Goal: Information Seeking & Learning: Learn about a topic

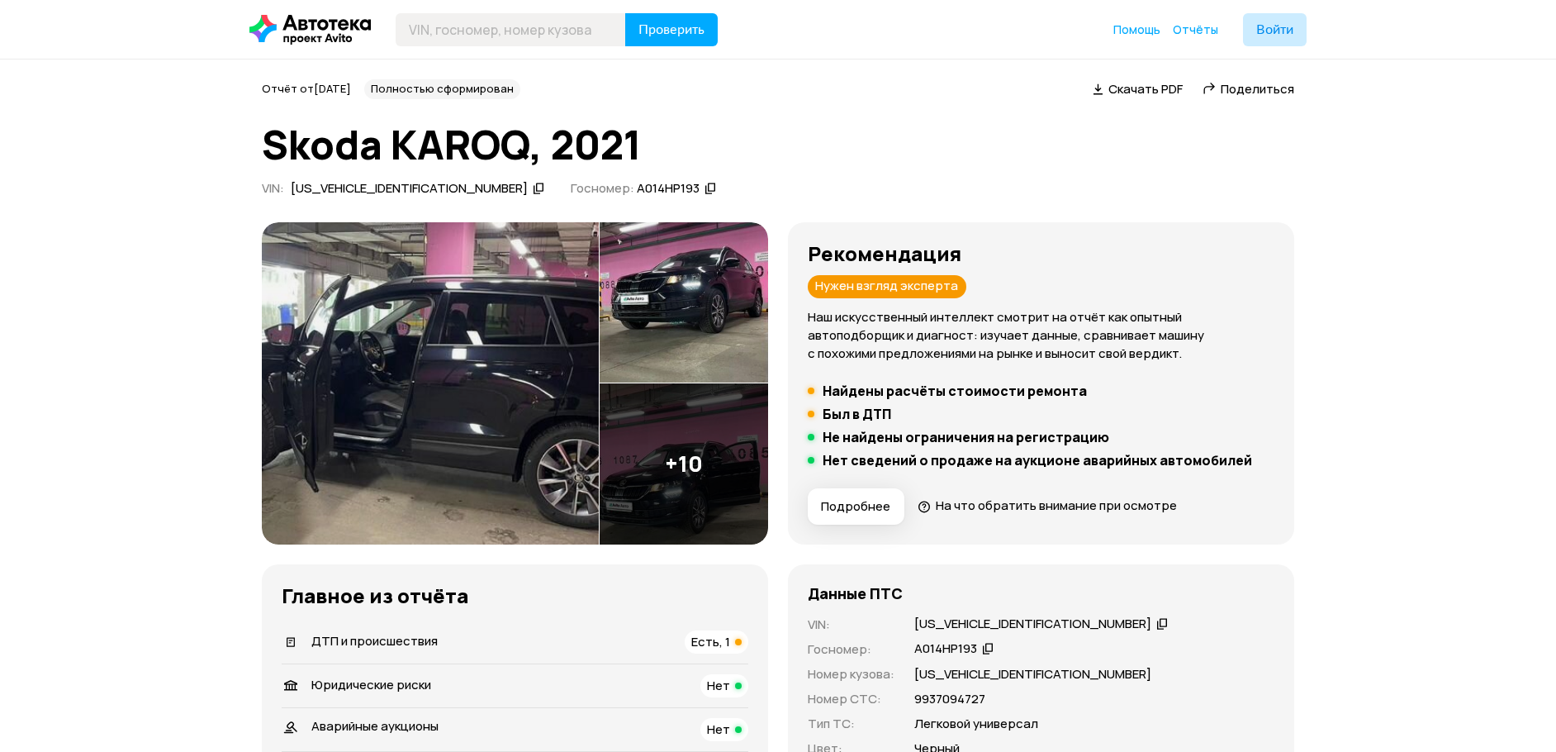
click at [894, 504] on button "Подробнее" at bounding box center [856, 506] width 97 height 36
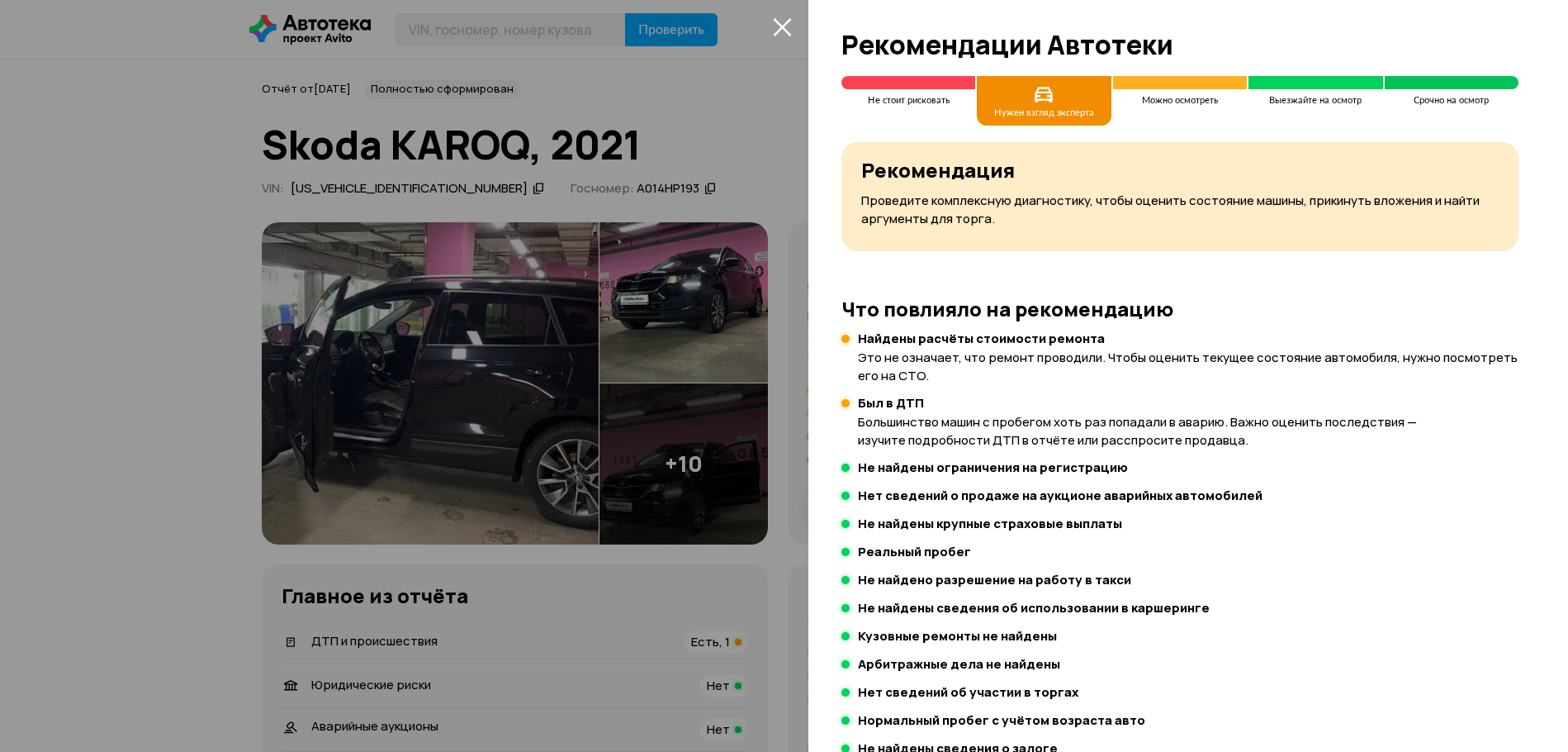
click at [795, 28] on div at bounding box center [784, 376] width 1568 height 752
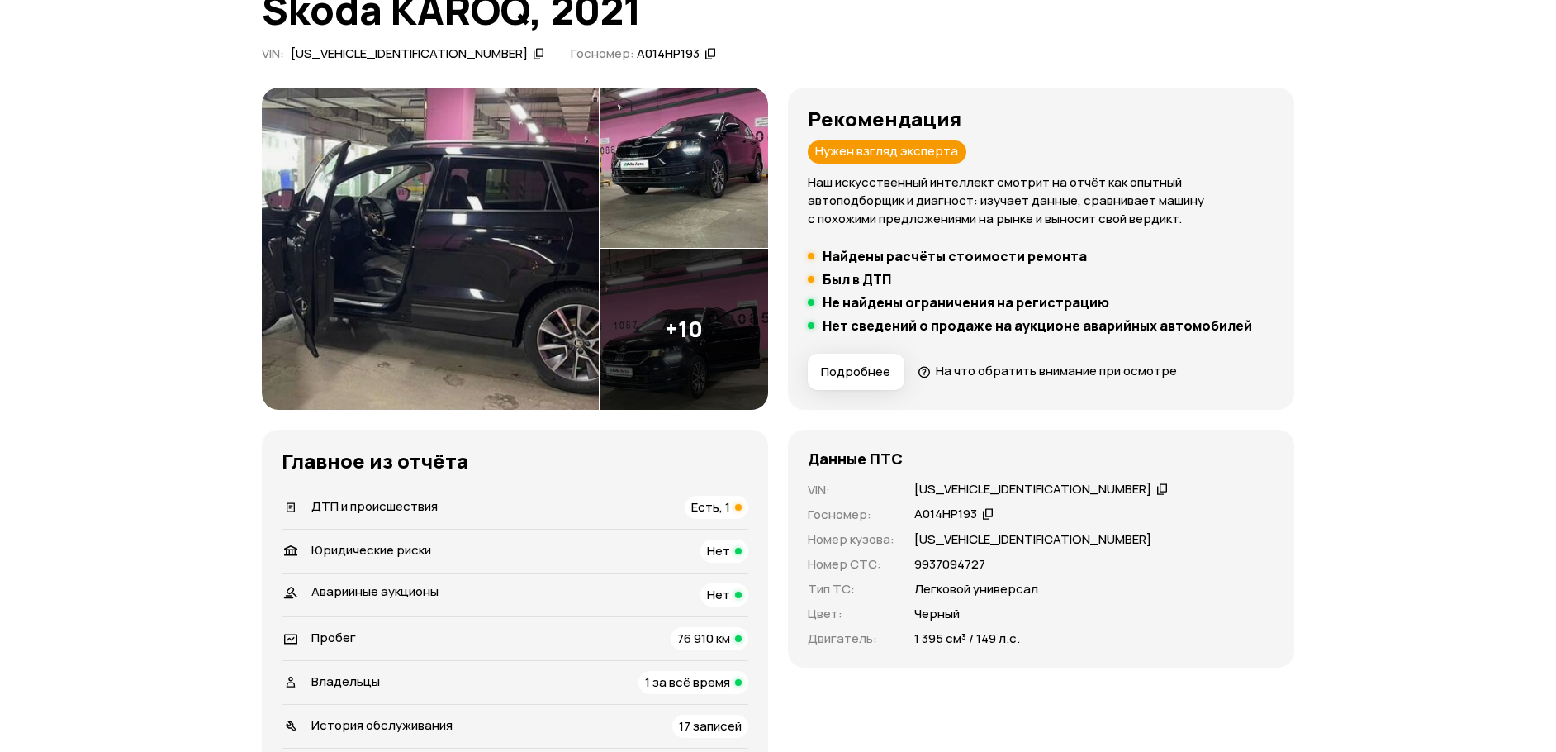
scroll to position [165, 0]
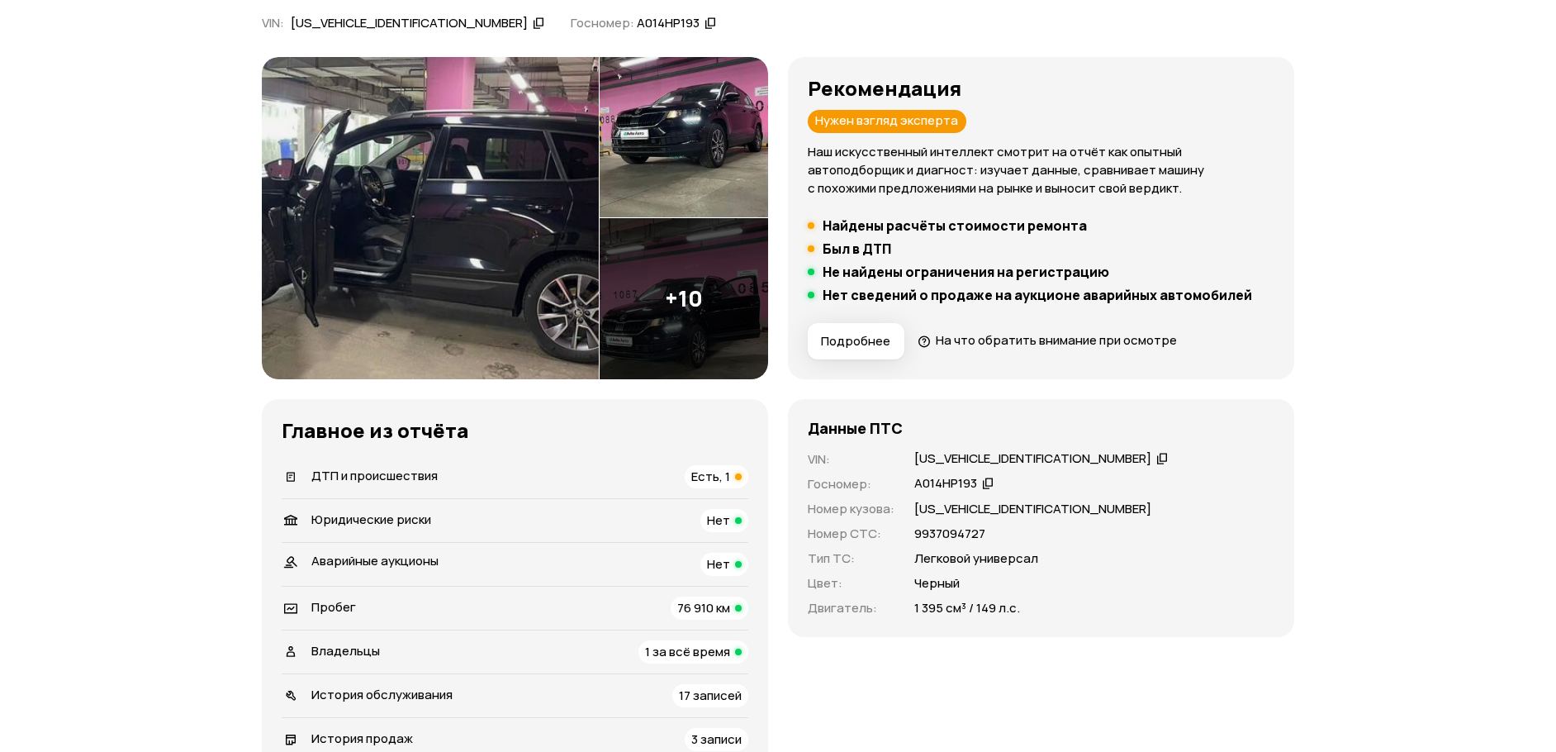
click at [717, 473] on span "Есть, 1" at bounding box center [710, 476] width 39 height 17
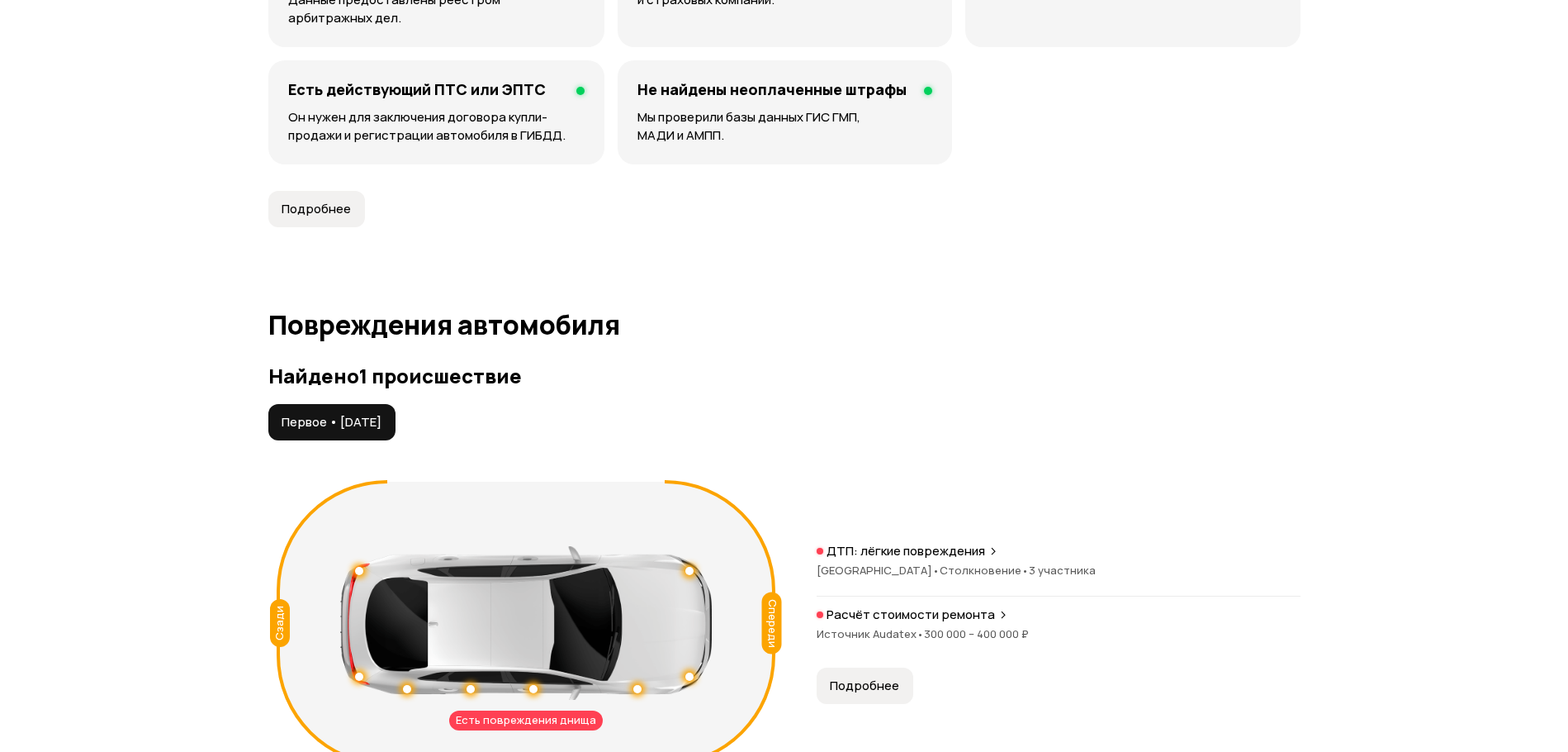
scroll to position [1712, 0]
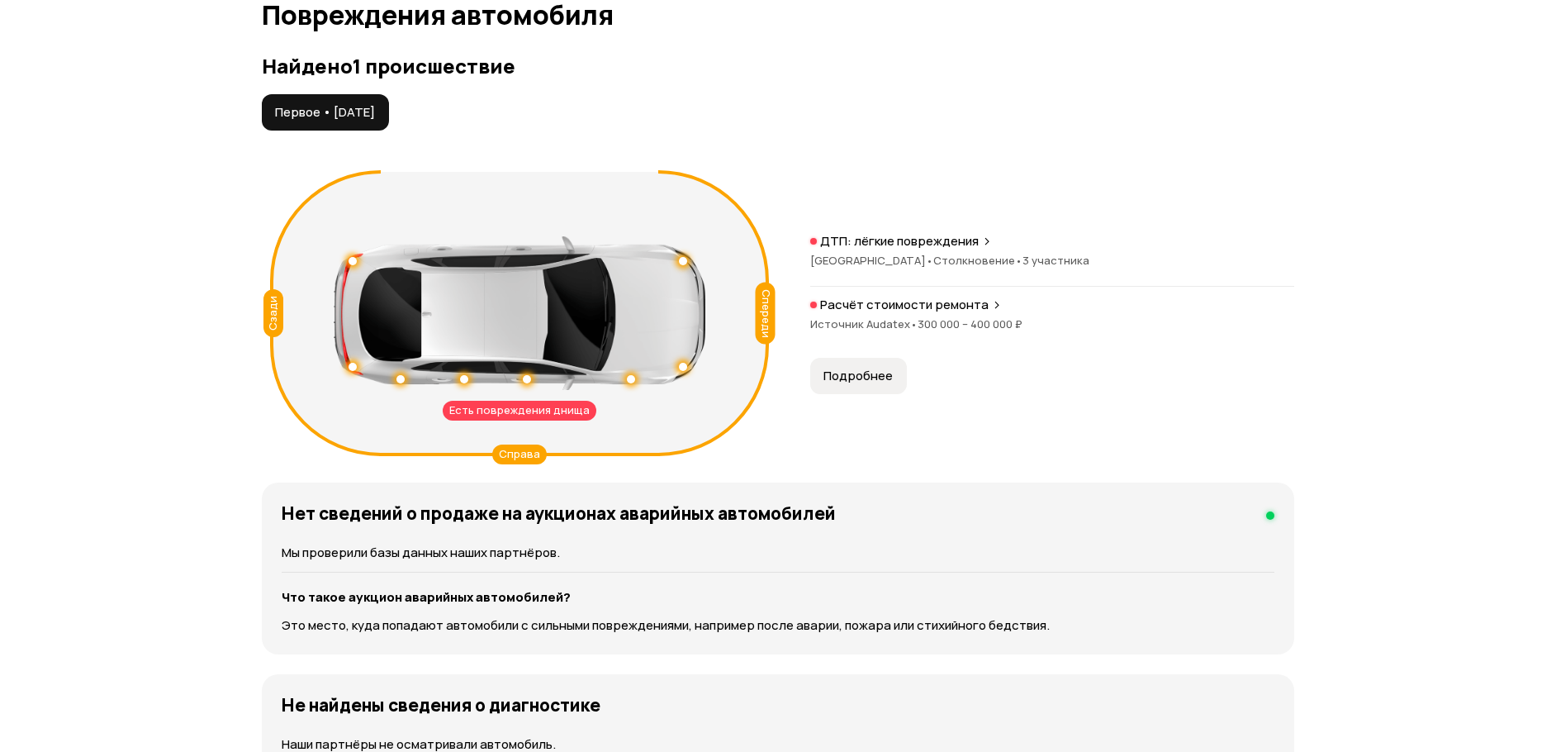
click at [547, 413] on div "Есть повреждения днища" at bounding box center [520, 411] width 154 height 20
click at [883, 238] on p "ДТП: лёгкие повреждения" at bounding box center [899, 241] width 159 height 17
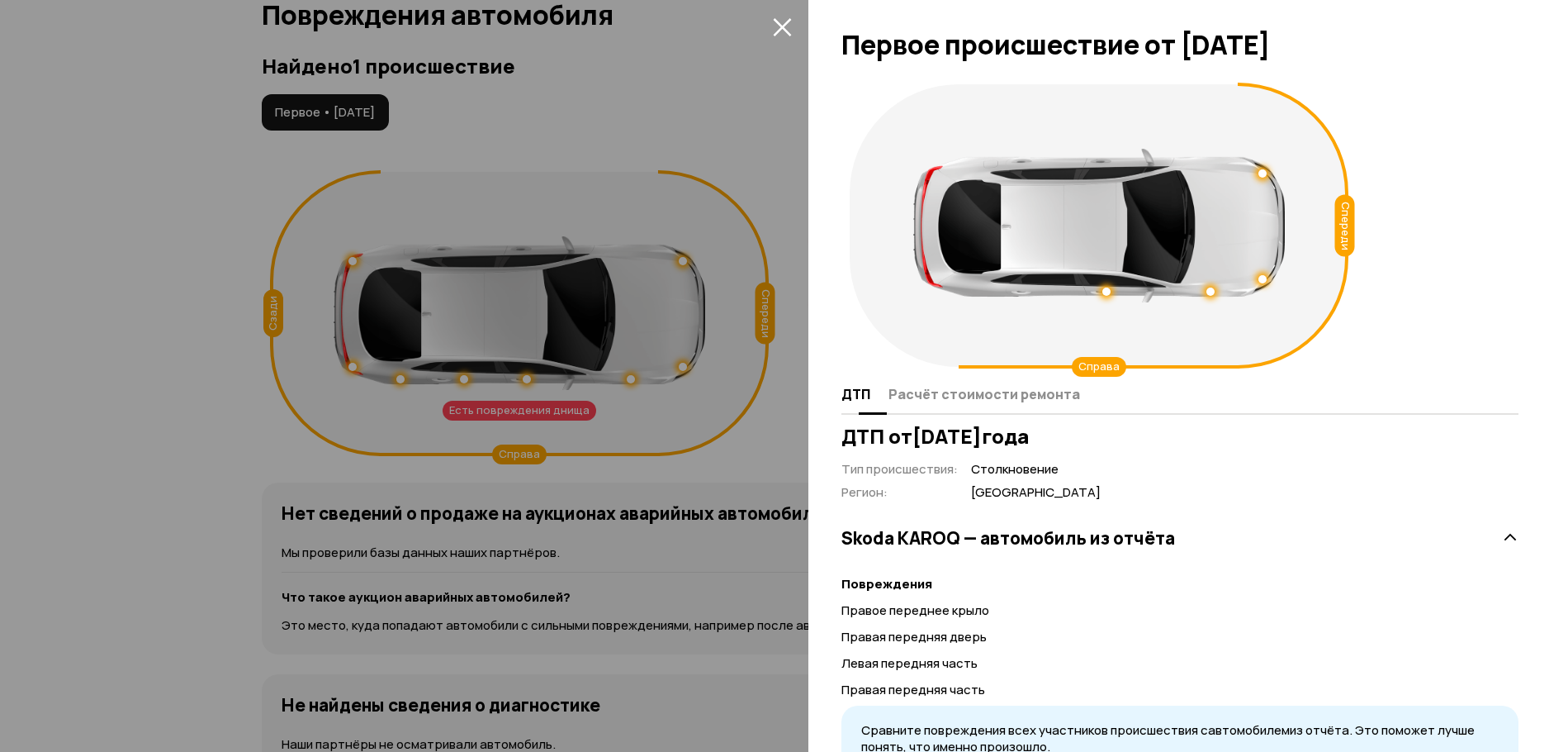
click at [961, 396] on span "Расчёт стоимости ремонта" at bounding box center [984, 394] width 192 height 17
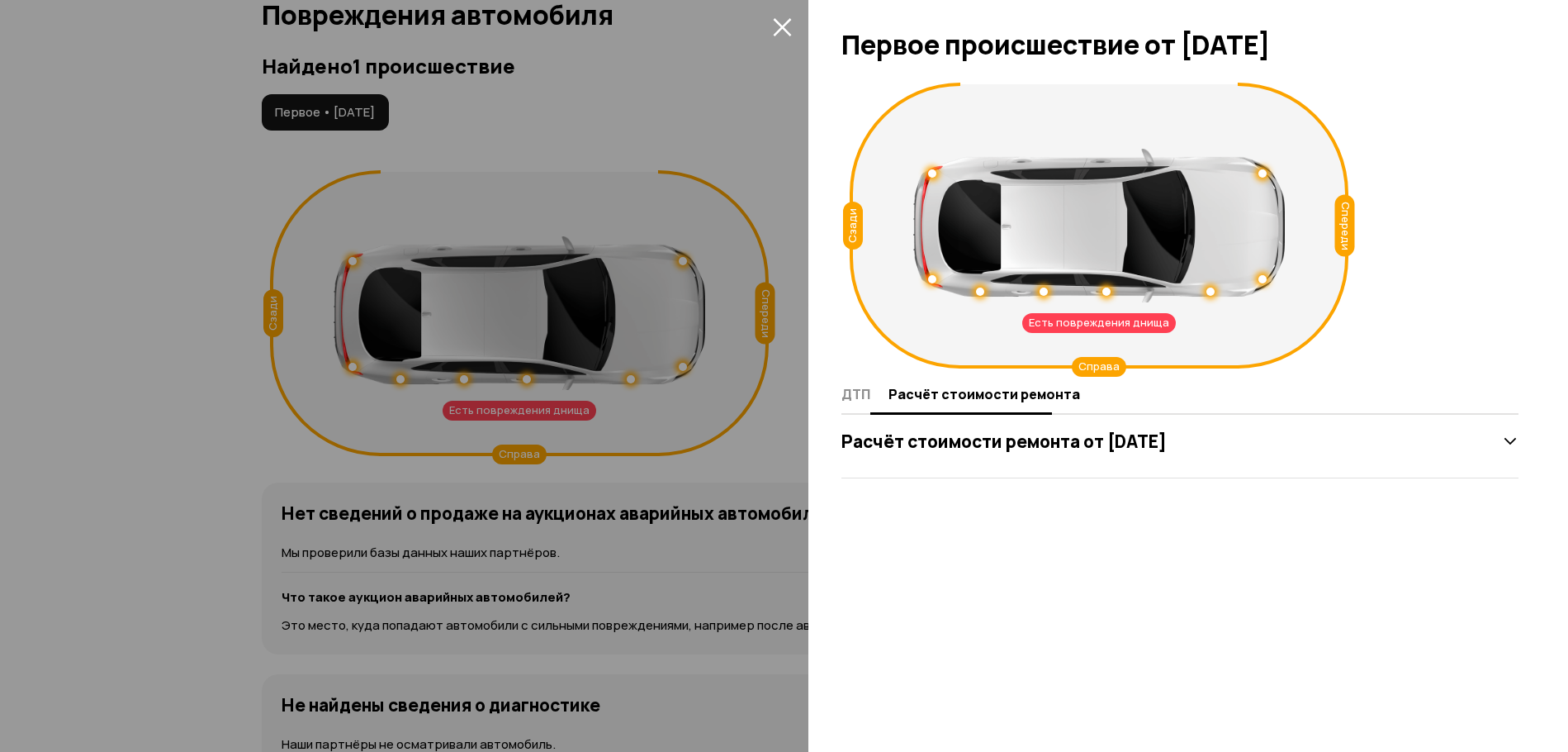
click at [855, 391] on span "ДТП" at bounding box center [855, 394] width 29 height 17
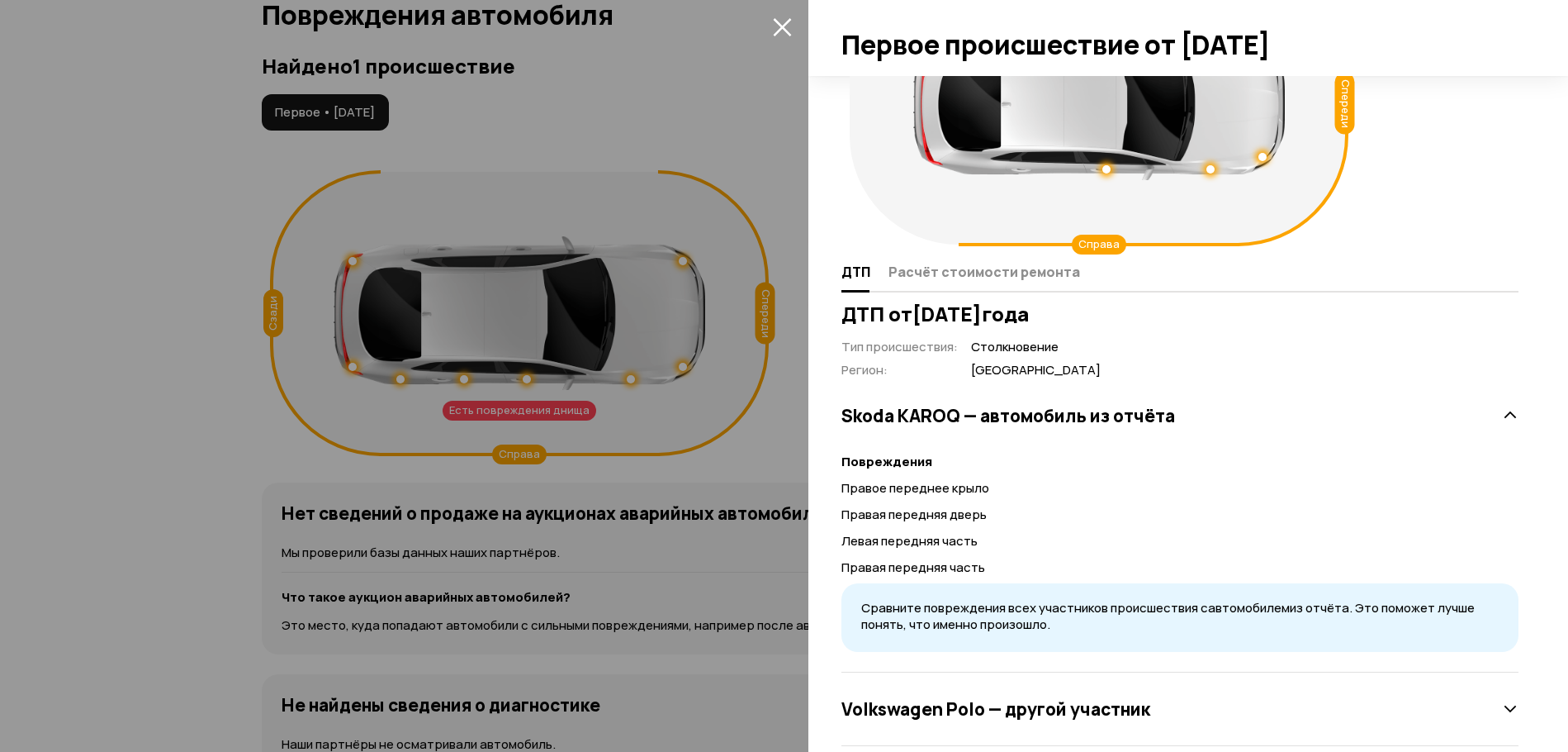
scroll to position [150, 0]
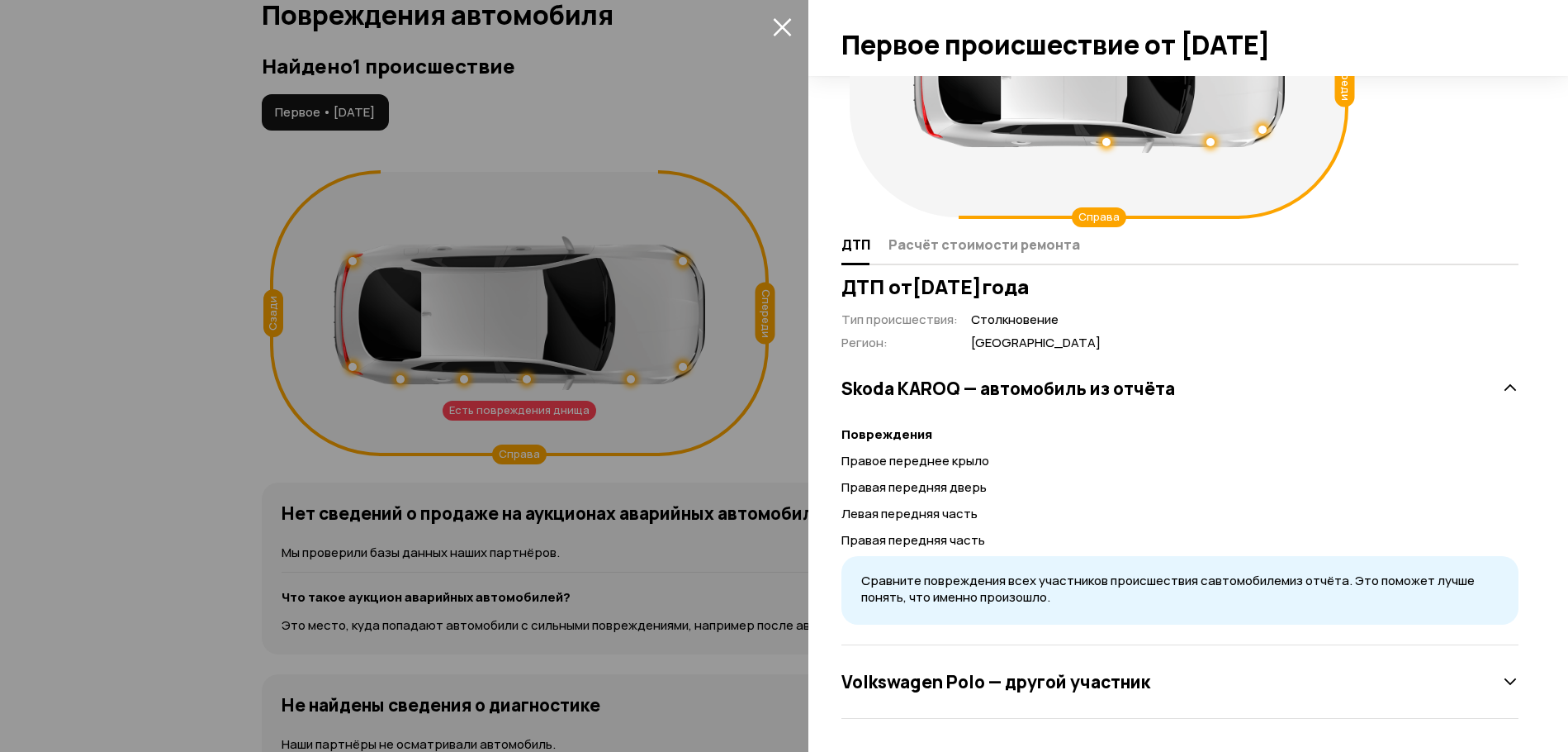
click at [1041, 675] on h3 "Volkswagen Polo — другой участник" at bounding box center [995, 681] width 309 height 21
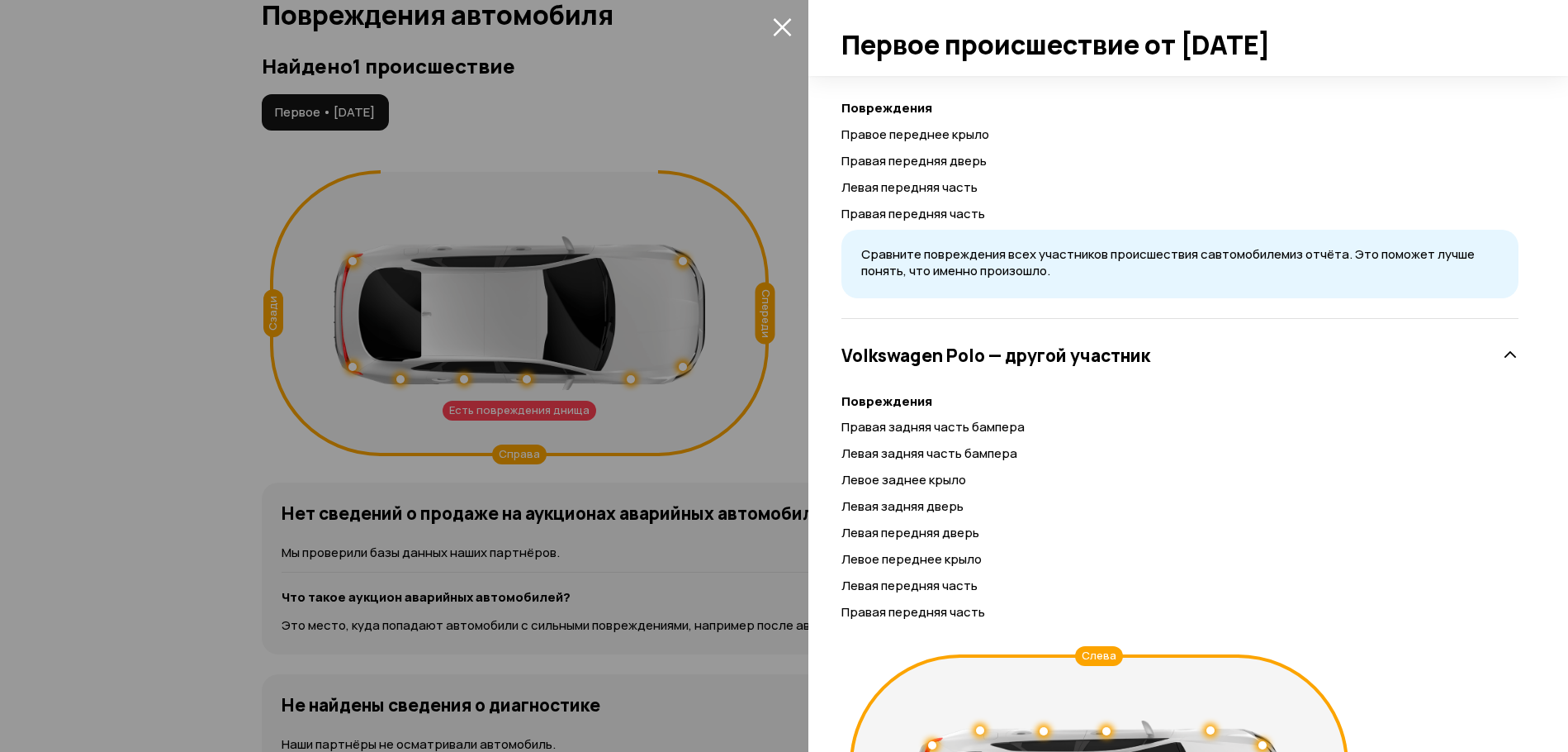
scroll to position [0, 0]
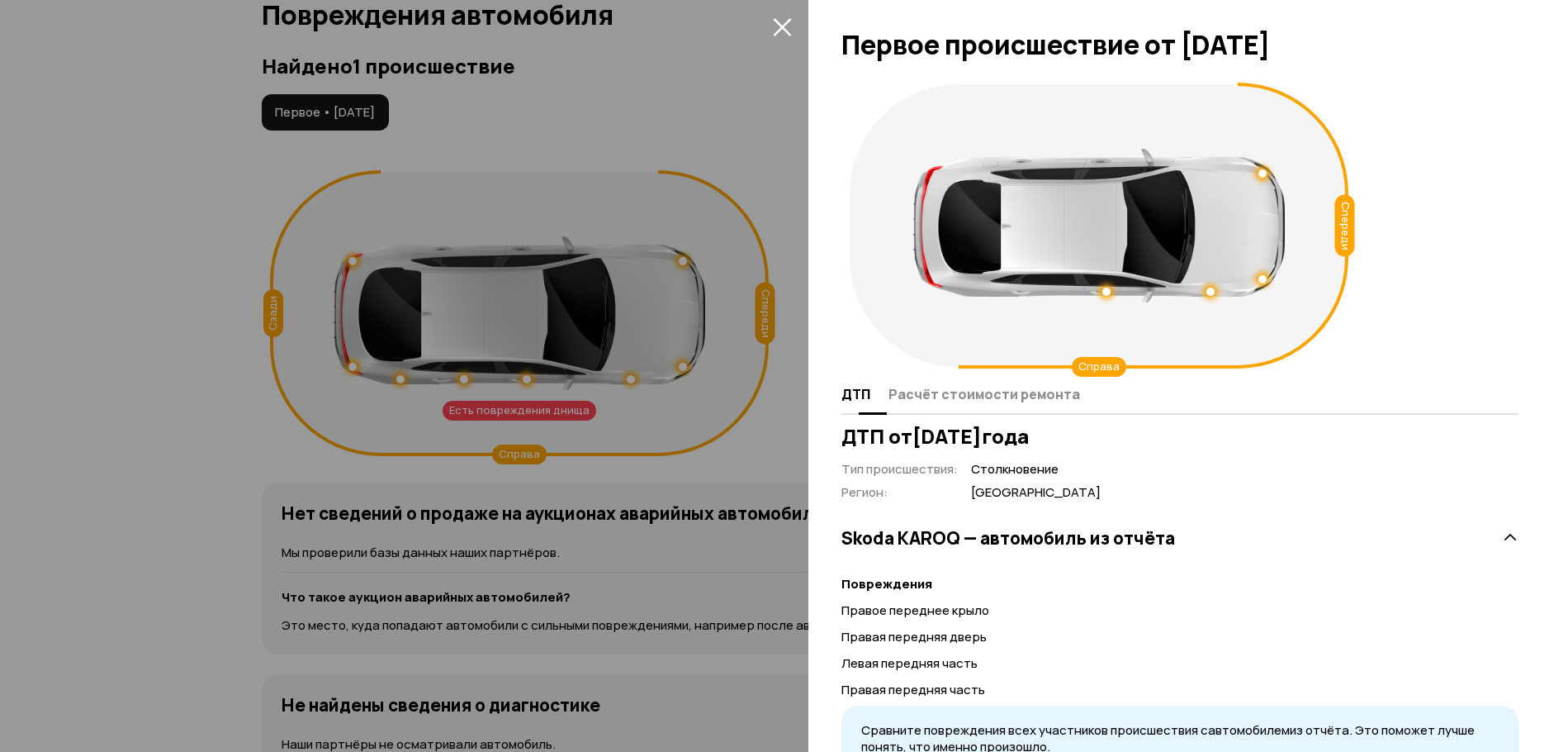
click at [976, 390] on span "Расчёт стоимости ремонта" at bounding box center [984, 394] width 192 height 17
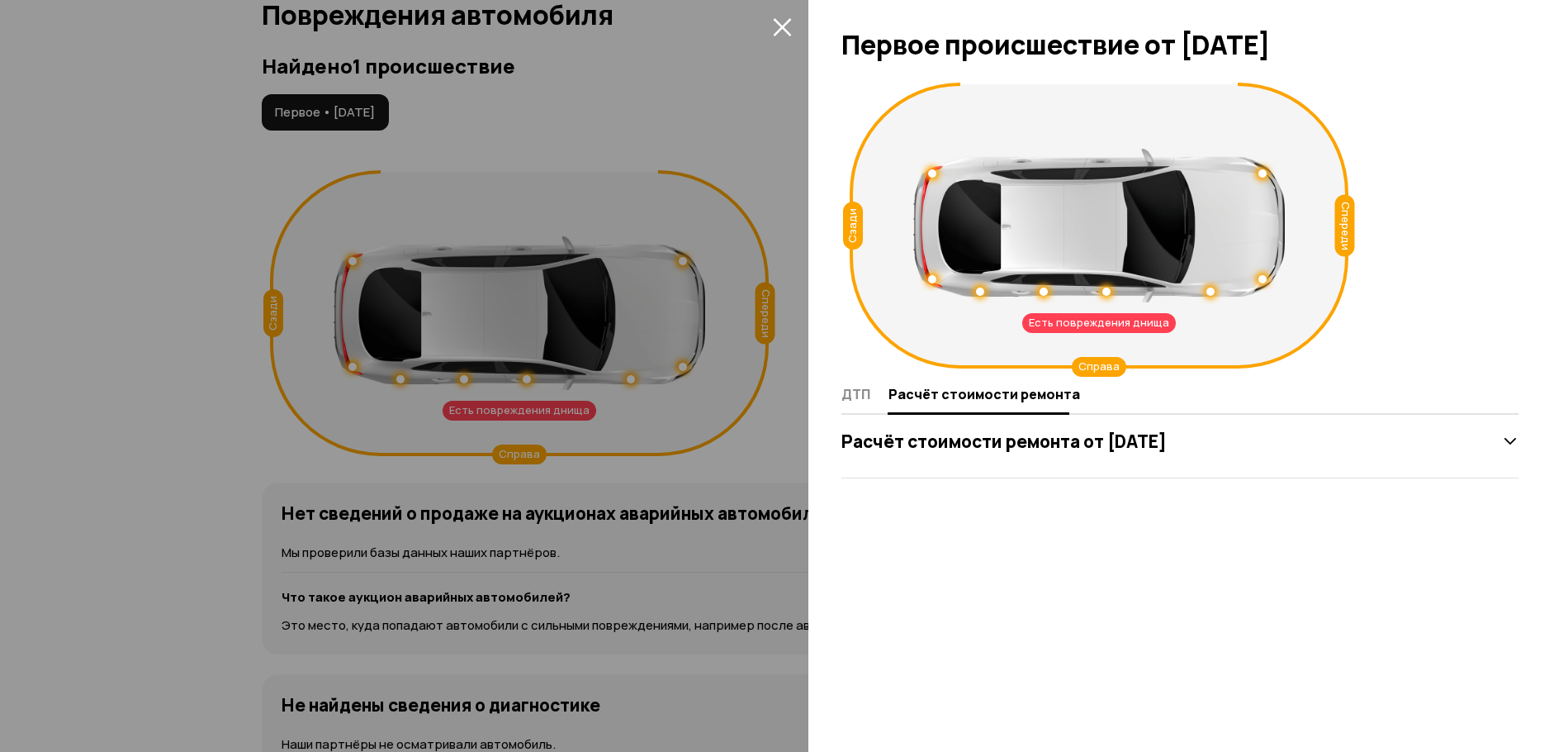
click at [789, 27] on button "закрыть" at bounding box center [782, 26] width 26 height 26
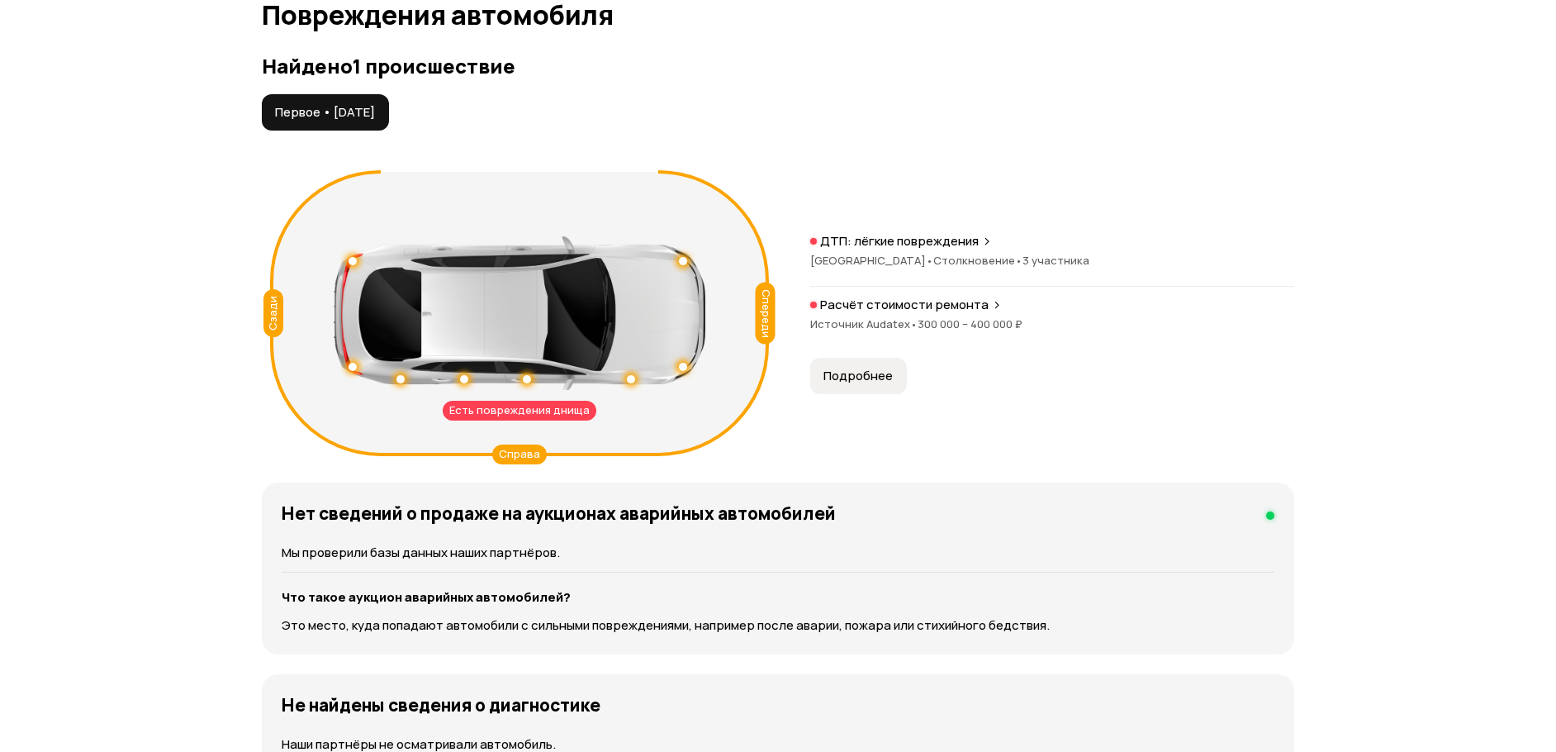
click at [879, 381] on span "Подробнее" at bounding box center [858, 376] width 69 height 17
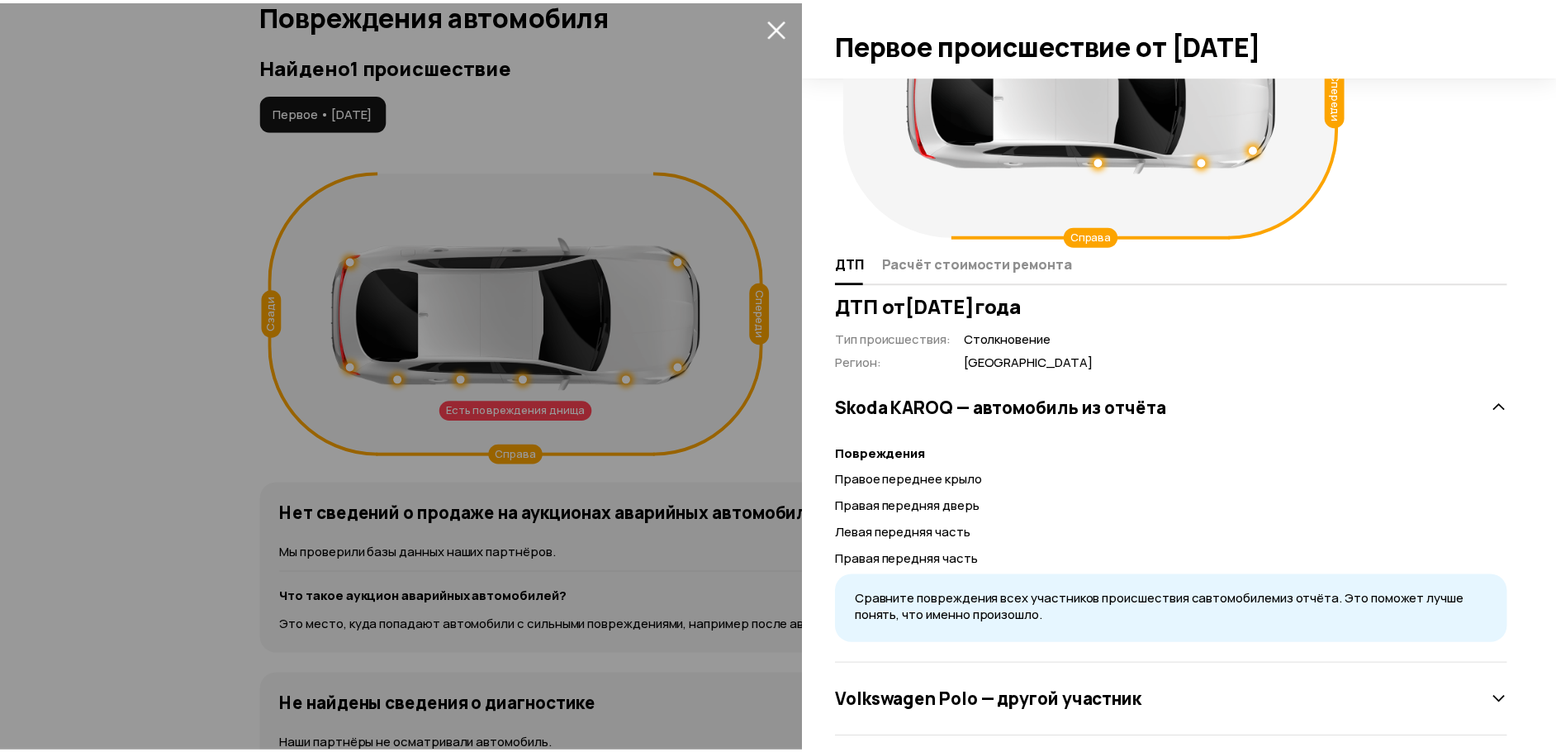
scroll to position [150, 0]
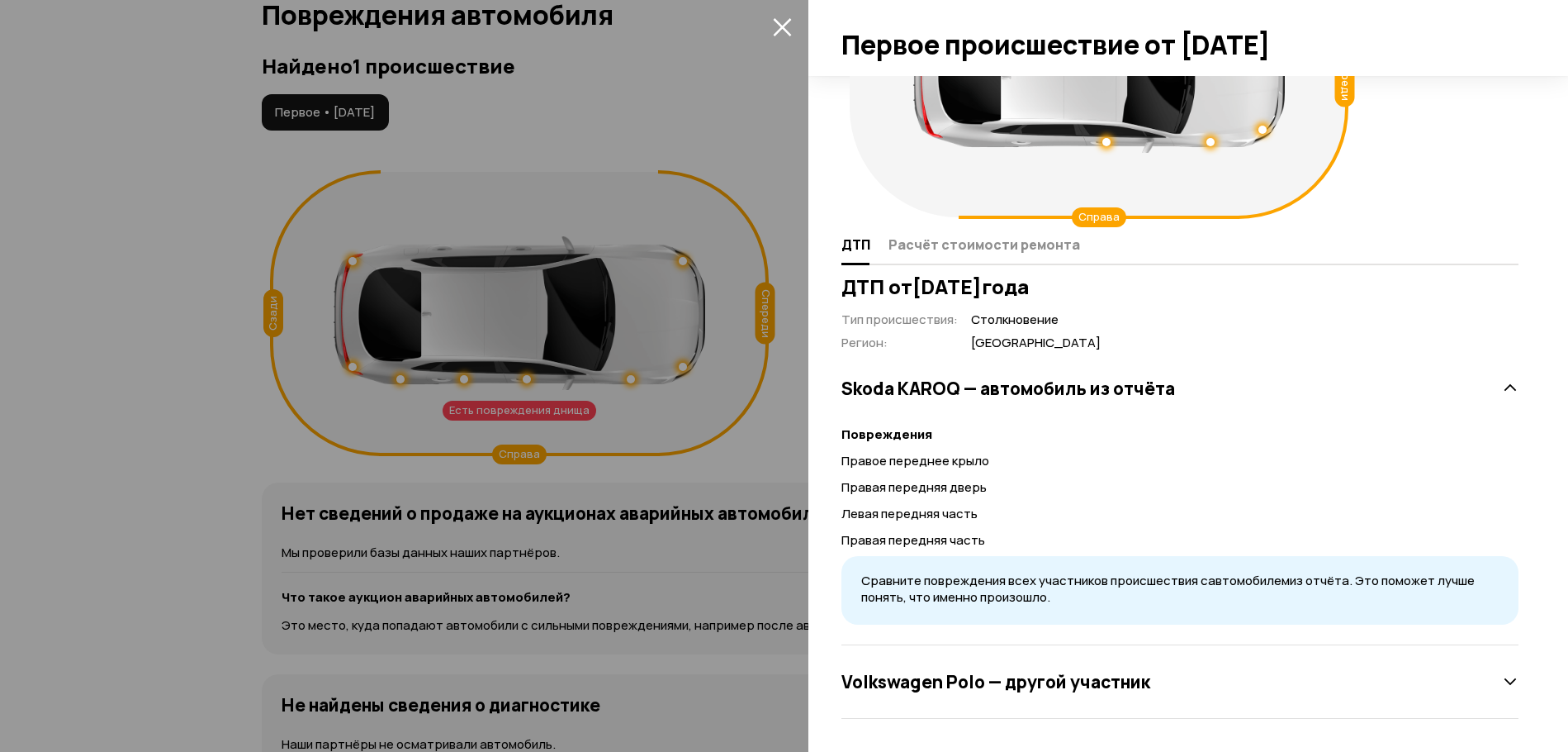
click at [778, 31] on icon "закрыть" at bounding box center [782, 27] width 18 height 18
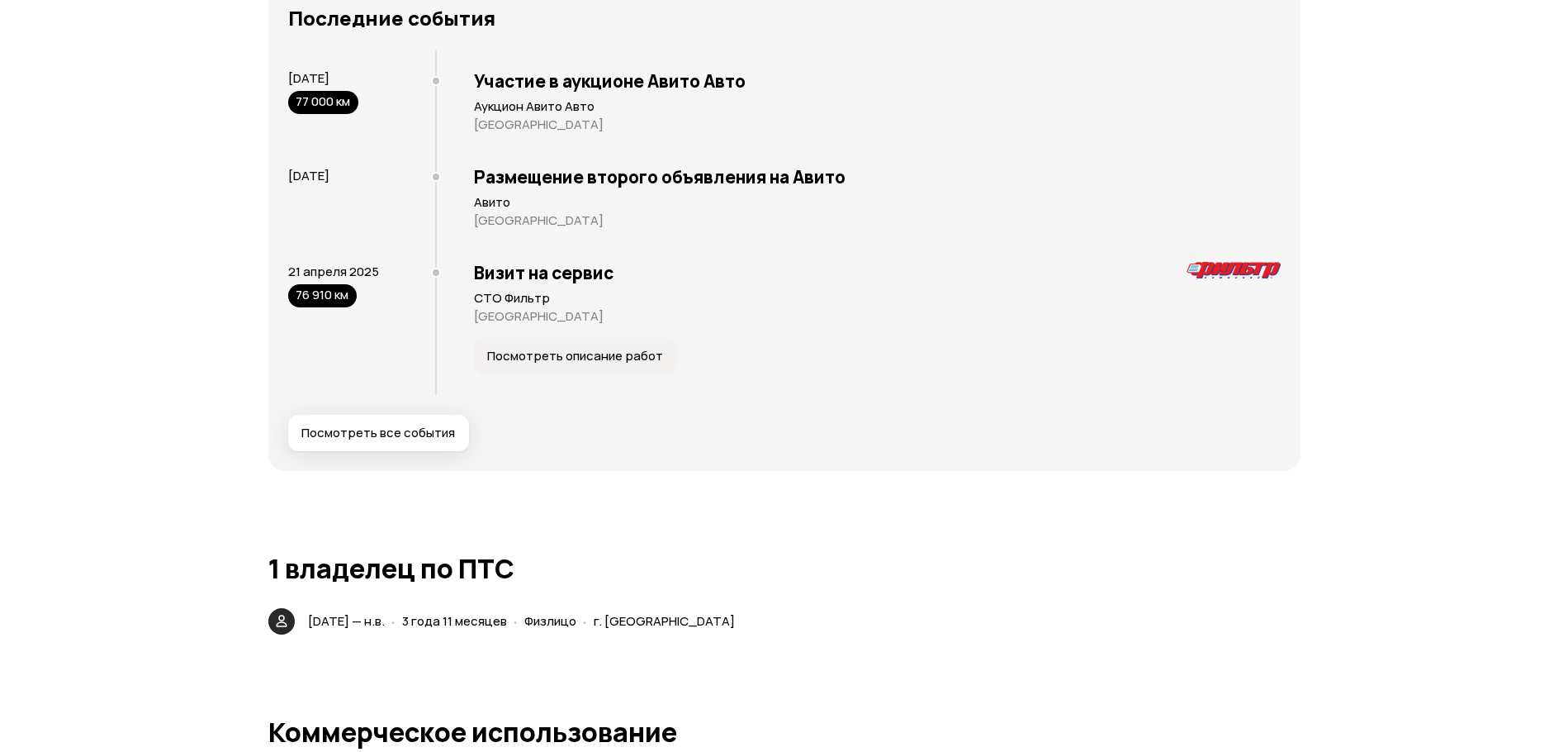
scroll to position [3281, 0]
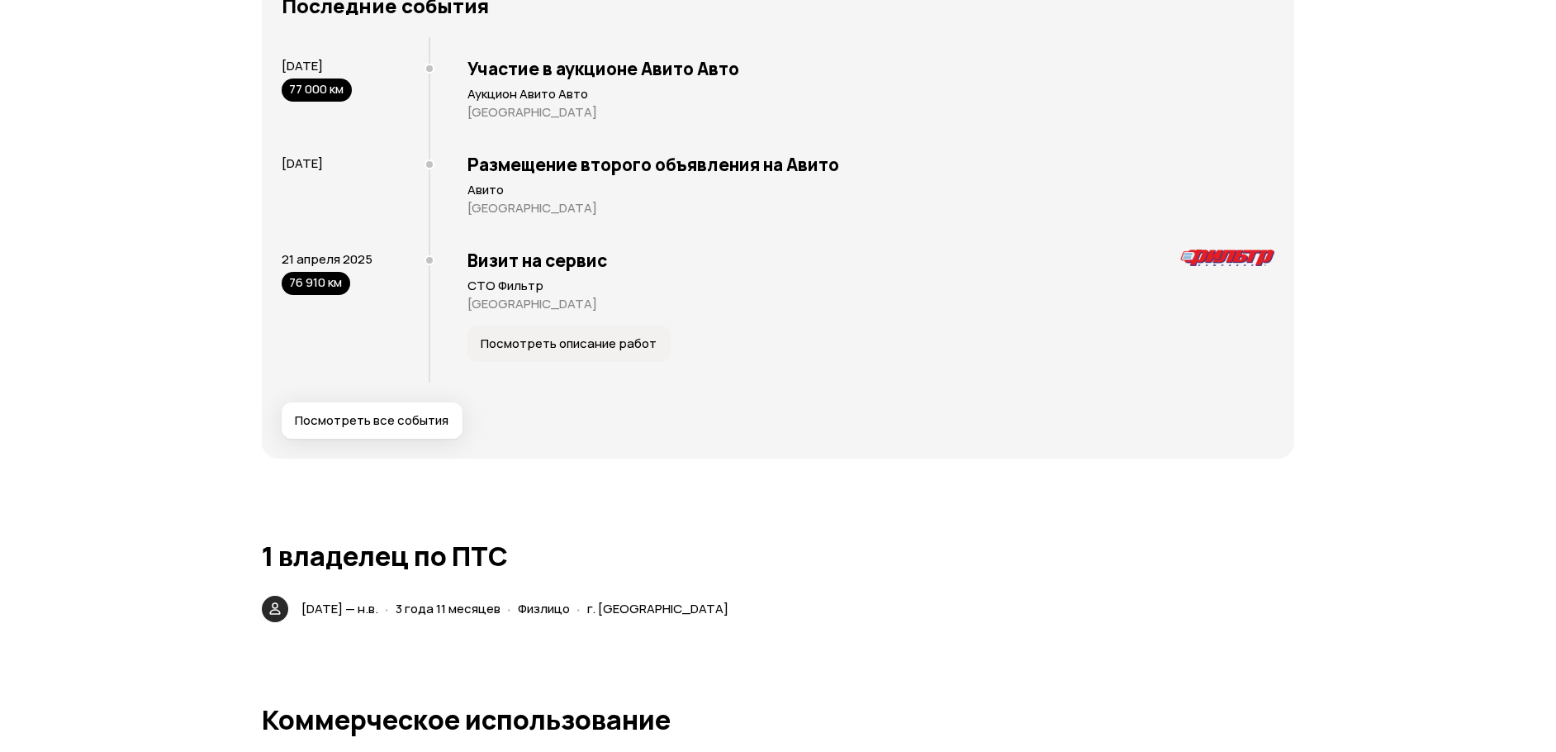
click at [619, 348] on span "Посмотреть описание работ" at bounding box center [569, 343] width 176 height 17
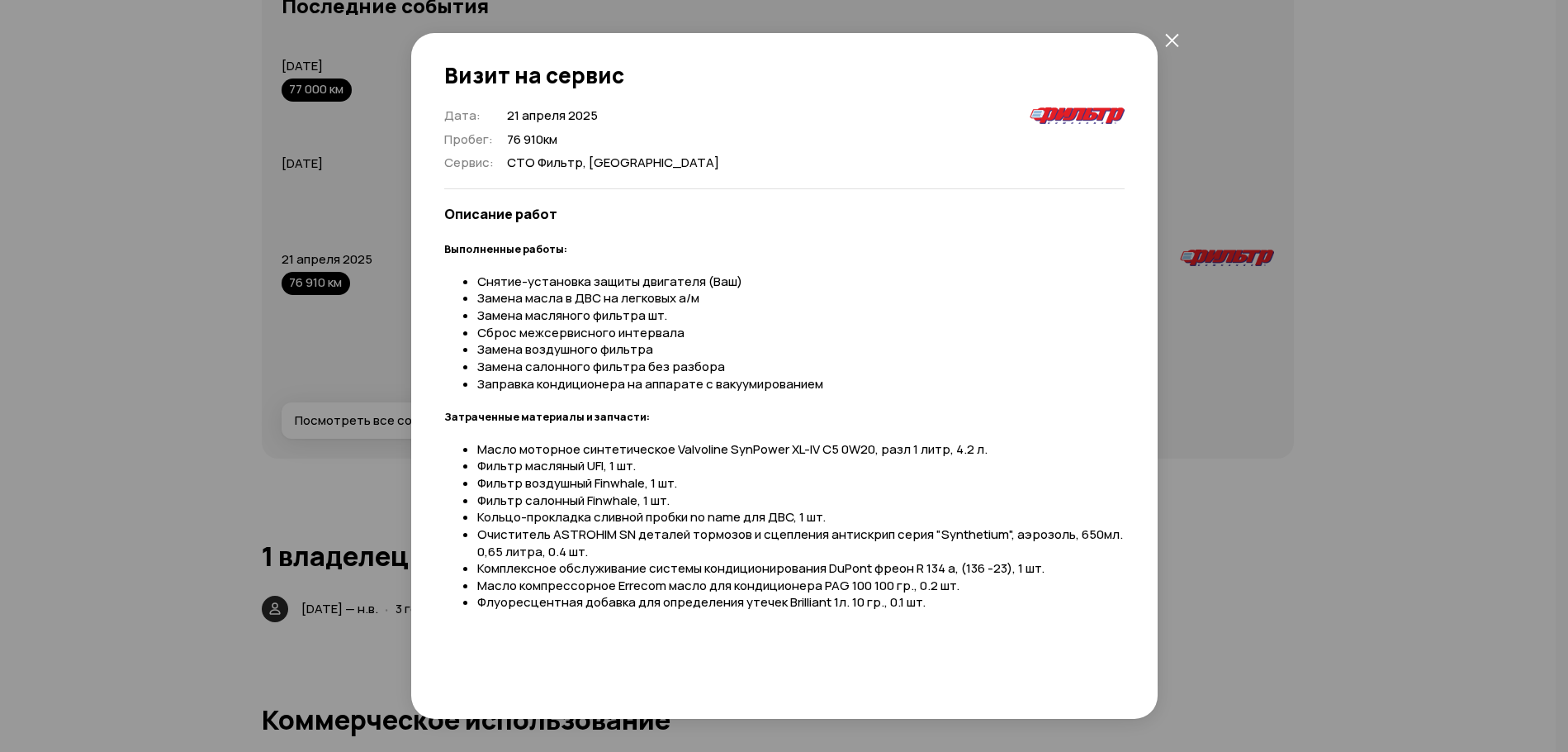
click at [1166, 42] on icon "закрыть" at bounding box center [1172, 40] width 14 height 14
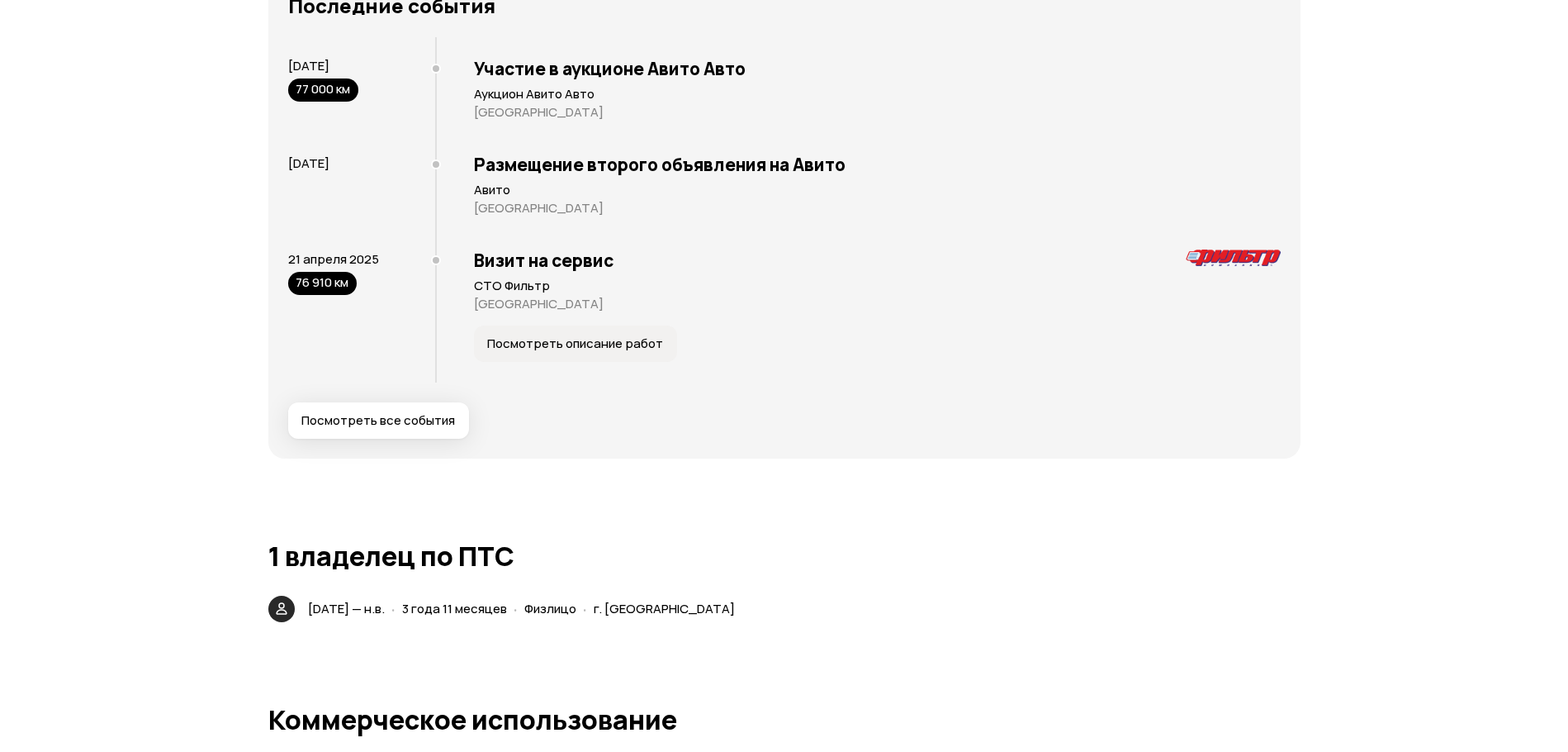
click at [374, 419] on span "Посмотреть все события" at bounding box center [378, 420] width 154 height 17
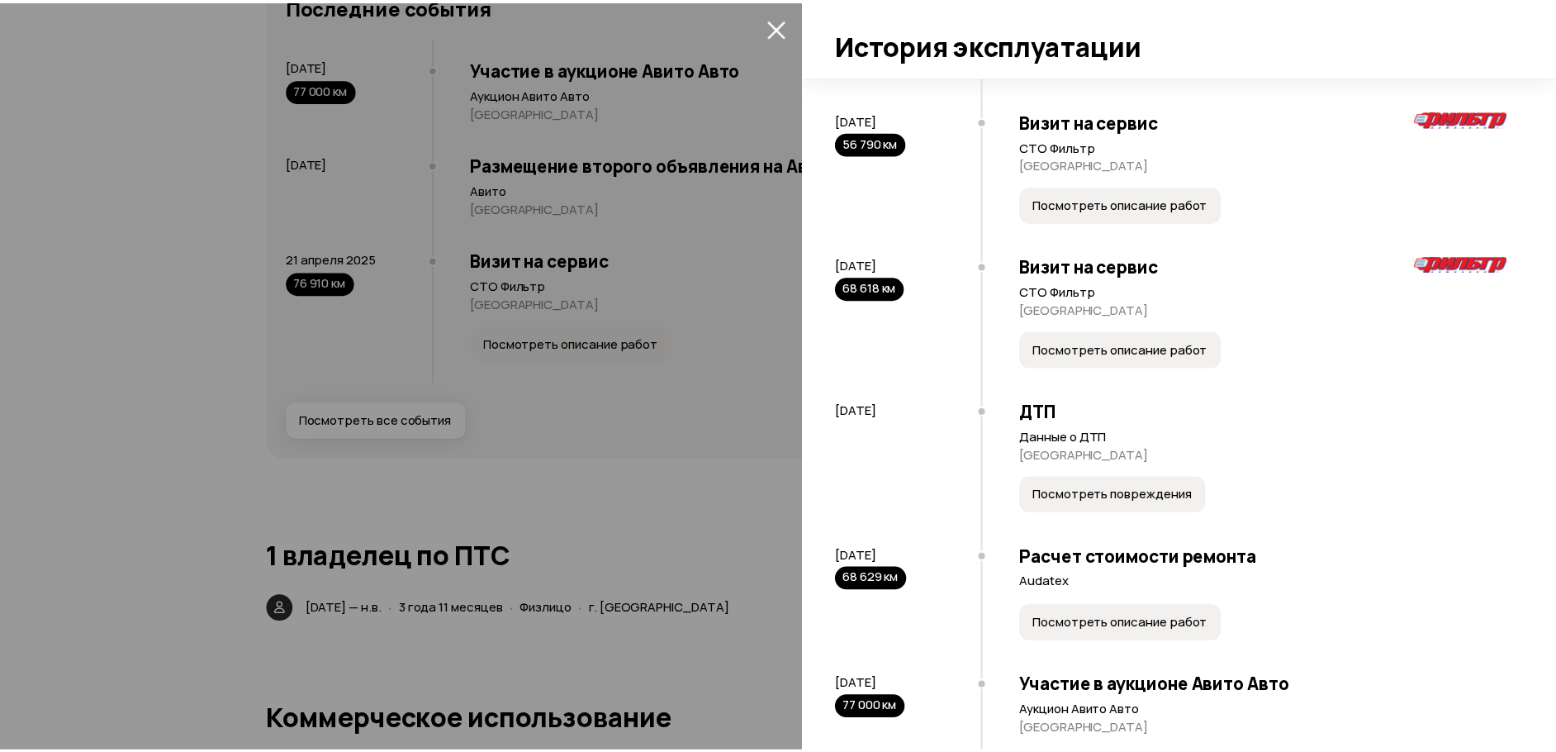
scroll to position [1699, 0]
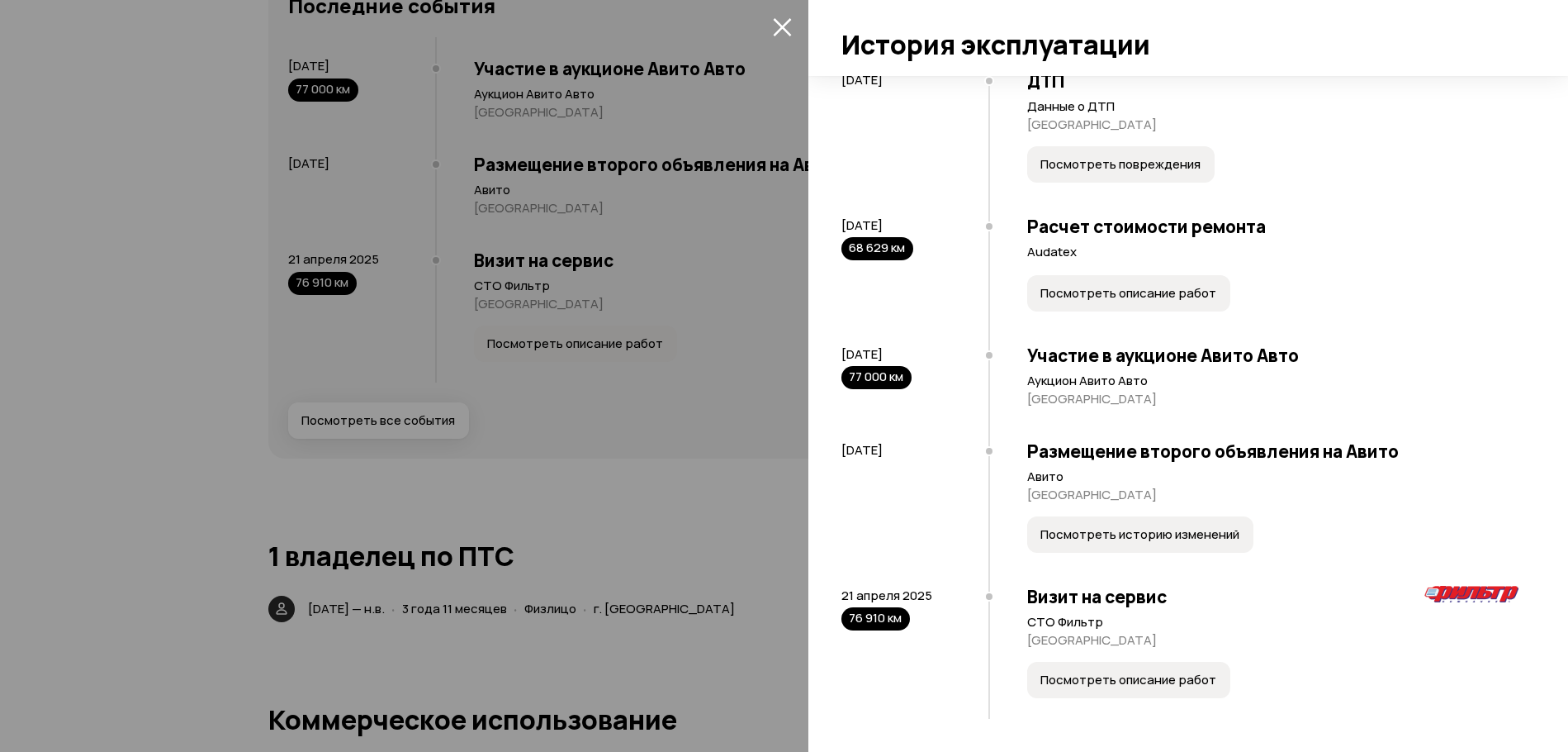
click at [788, 30] on icon "закрыть" at bounding box center [782, 26] width 19 height 19
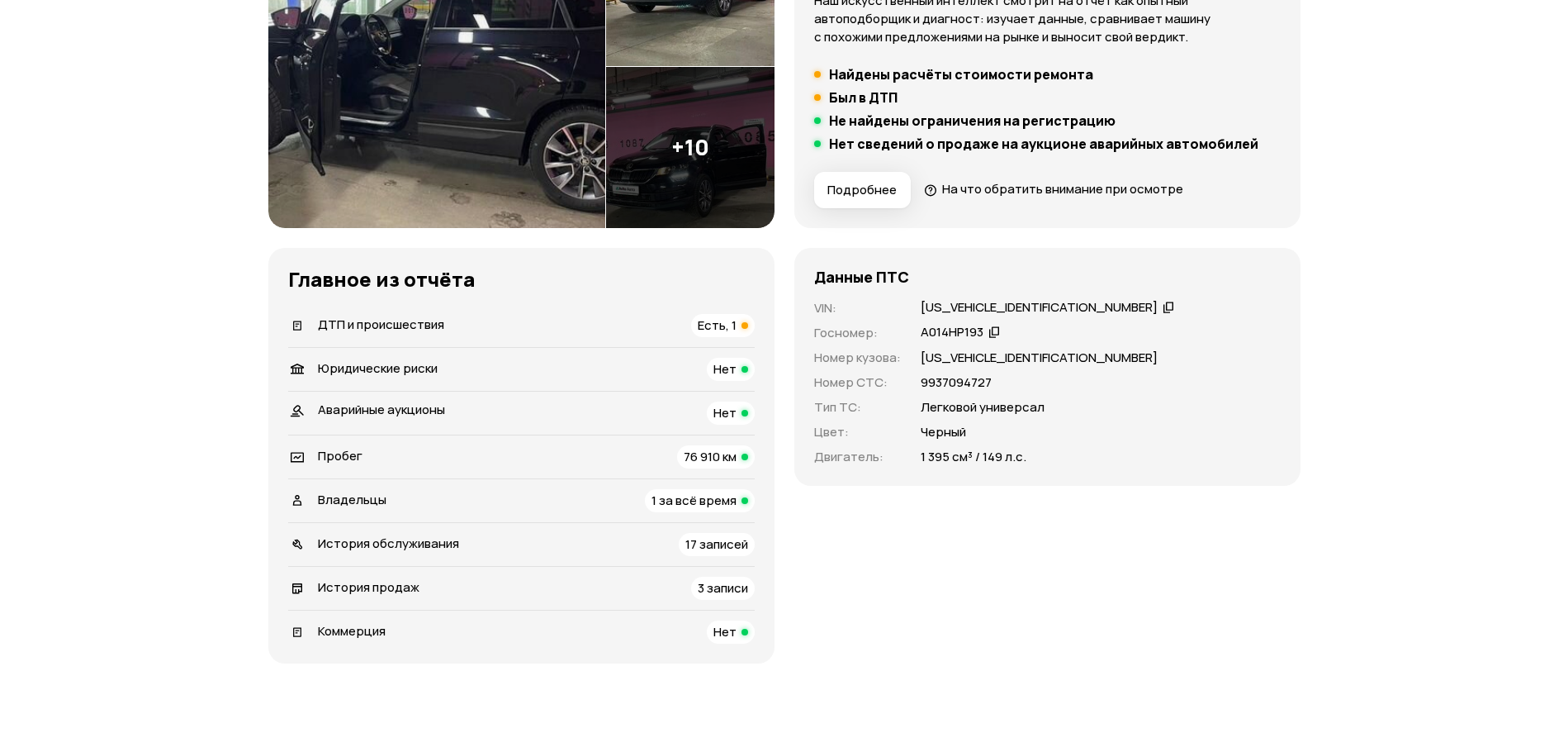
scroll to position [0, 0]
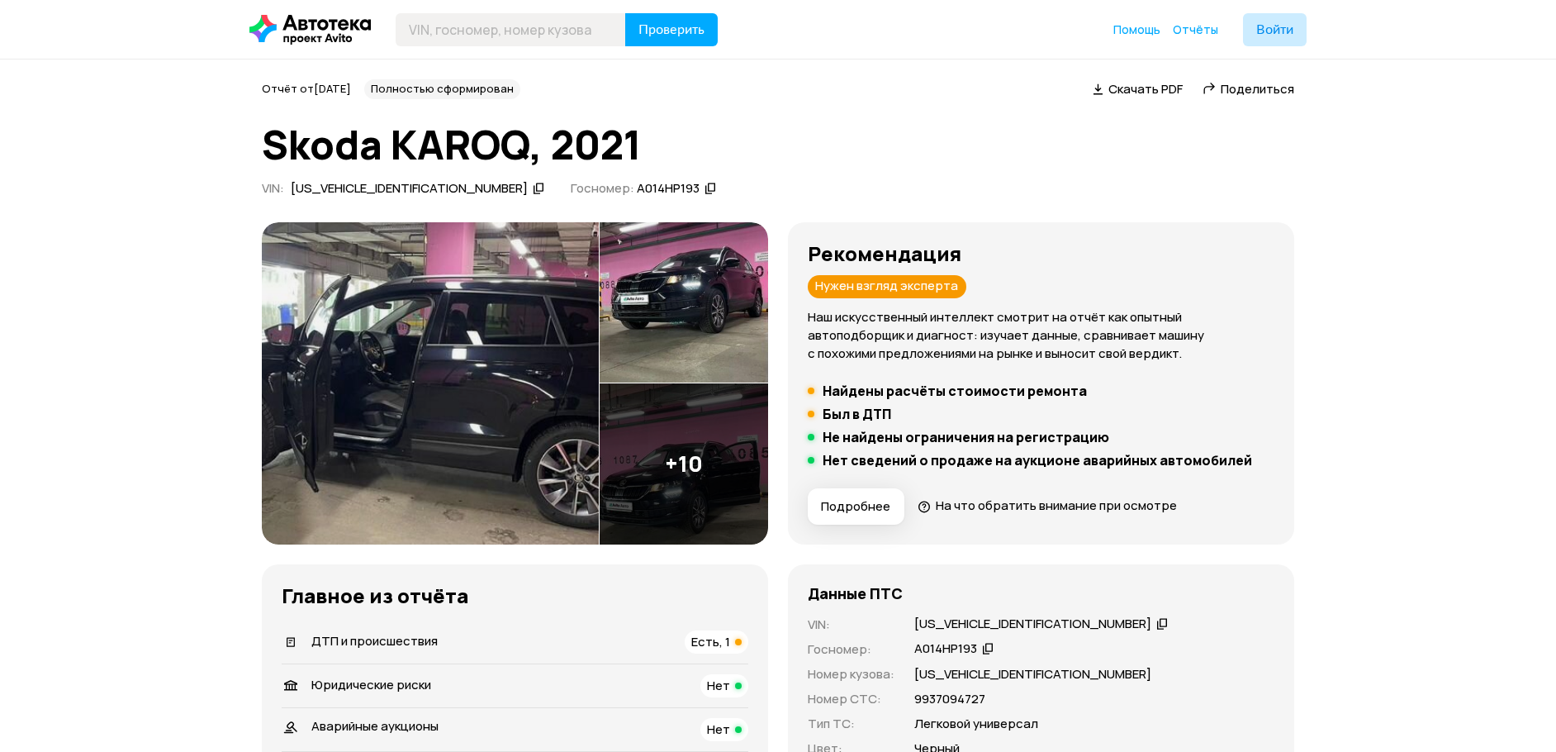
click at [481, 328] on img at bounding box center [430, 383] width 337 height 322
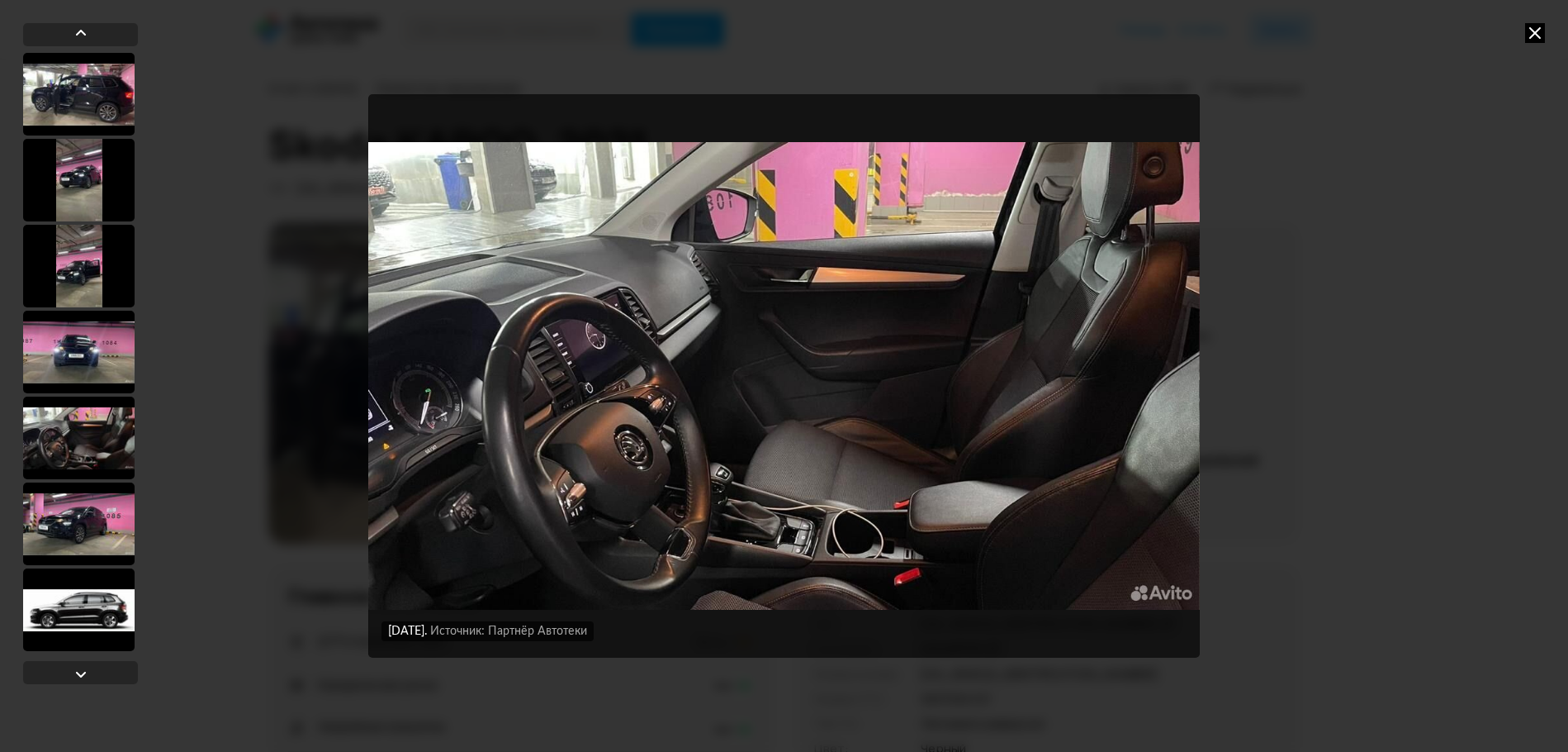
click at [626, 392] on img "Go to Slide 12" at bounding box center [783, 376] width 830 height 564
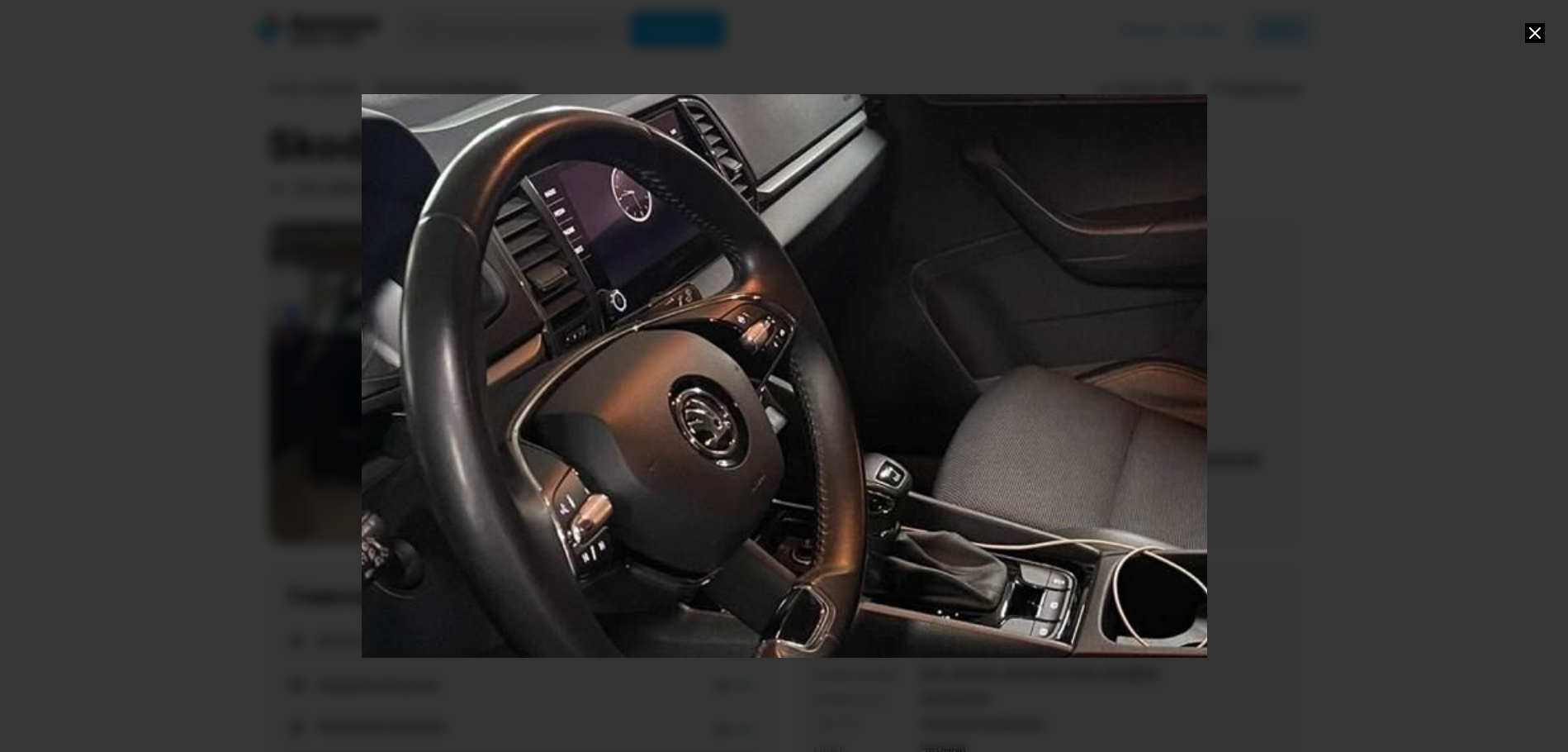
drag, startPoint x: 677, startPoint y: 477, endPoint x: 907, endPoint y: 377, distance: 250.8
click at [907, 377] on div "Go to Slide 12" at bounding box center [1014, 277] width 1691 height 1128
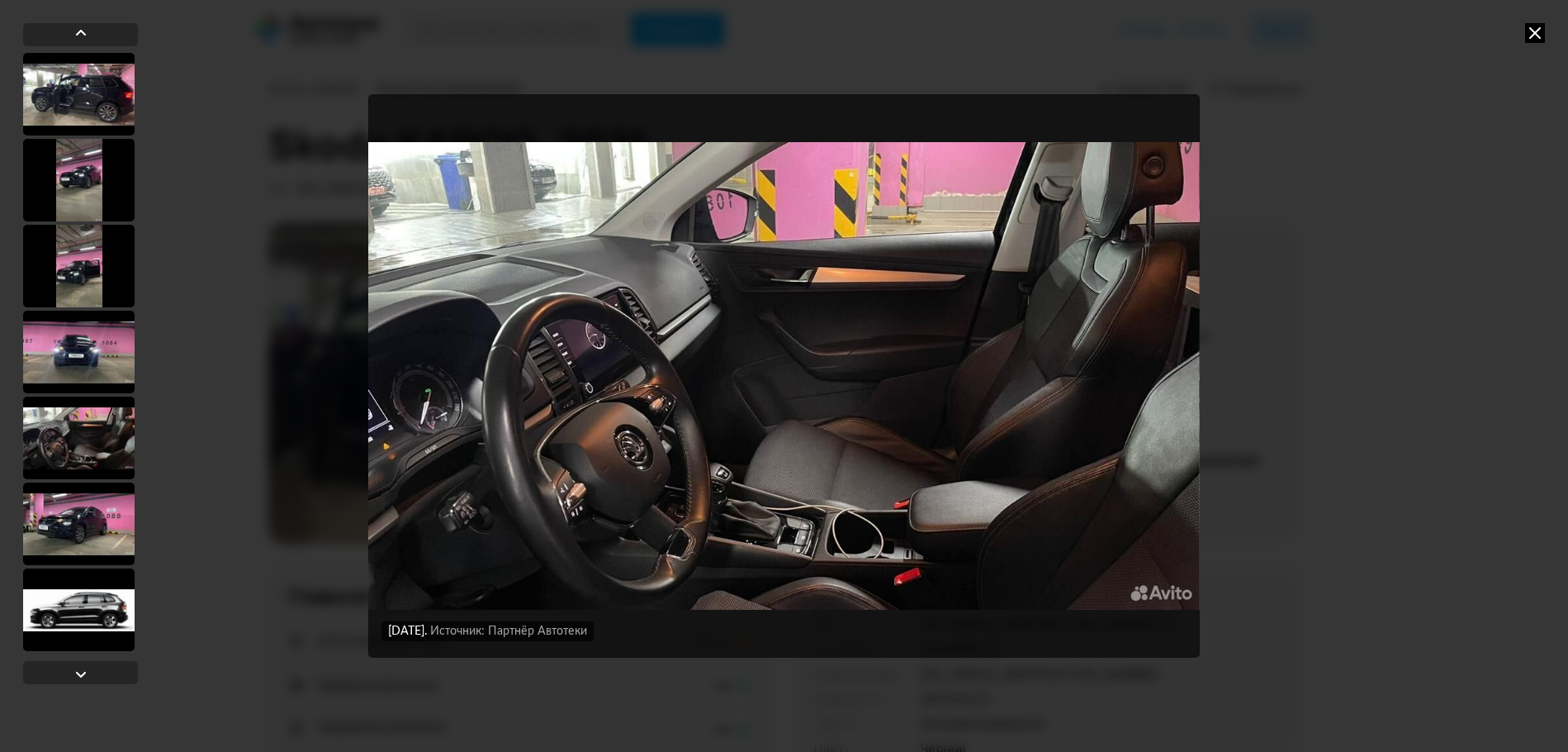
click at [457, 510] on img "Go to Slide 12" at bounding box center [783, 376] width 830 height 564
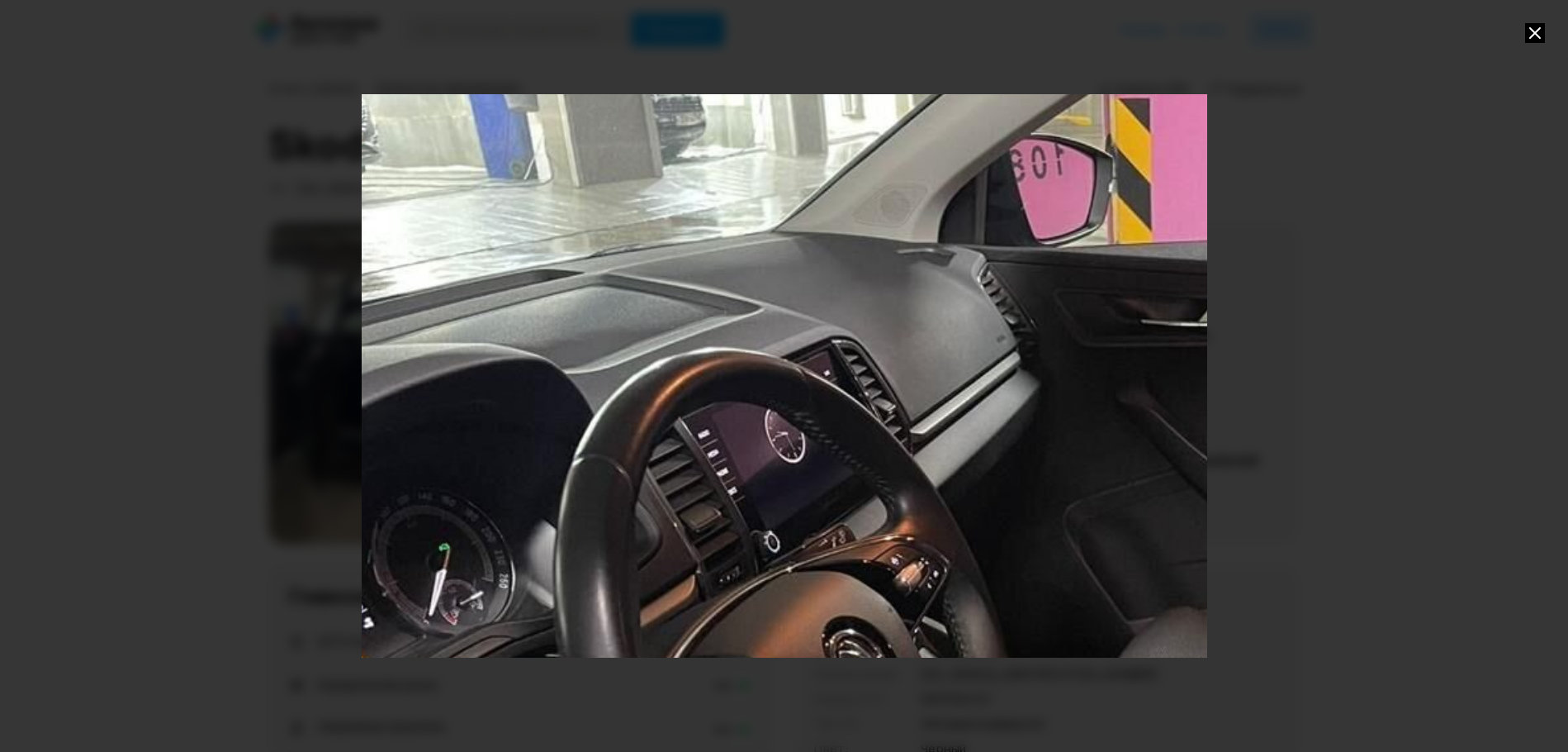
drag, startPoint x: 413, startPoint y: 507, endPoint x: 796, endPoint y: 649, distance: 408.5
click at [796, 649] on div "Go to Slide 12" at bounding box center [1168, 518] width 1691 height 1128
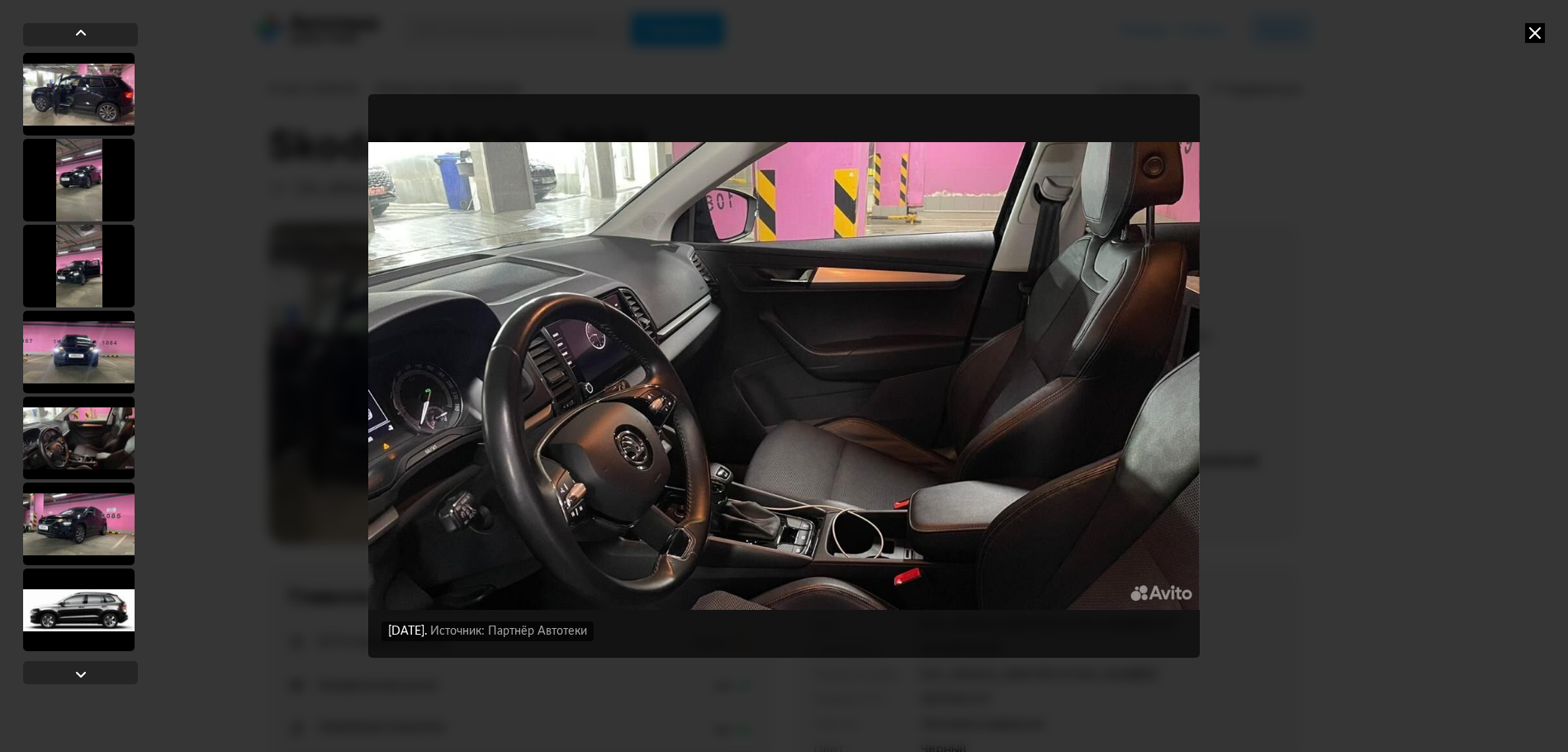
click at [1521, 31] on div "[DATE] Источник: Авито [DATE] Источник: Авито [DATE] Источник: Авито [DATE] Ист…" at bounding box center [784, 376] width 1568 height 752
